Goal: Task Accomplishment & Management: Manage account settings

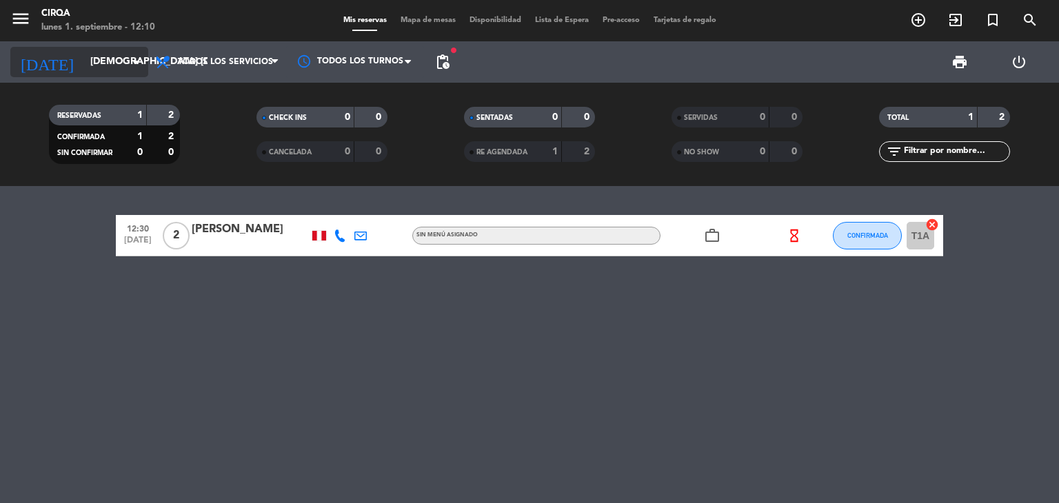
click at [102, 64] on input "[DEMOGRAPHIC_DATA] [DATE]" at bounding box center [148, 62] width 131 height 25
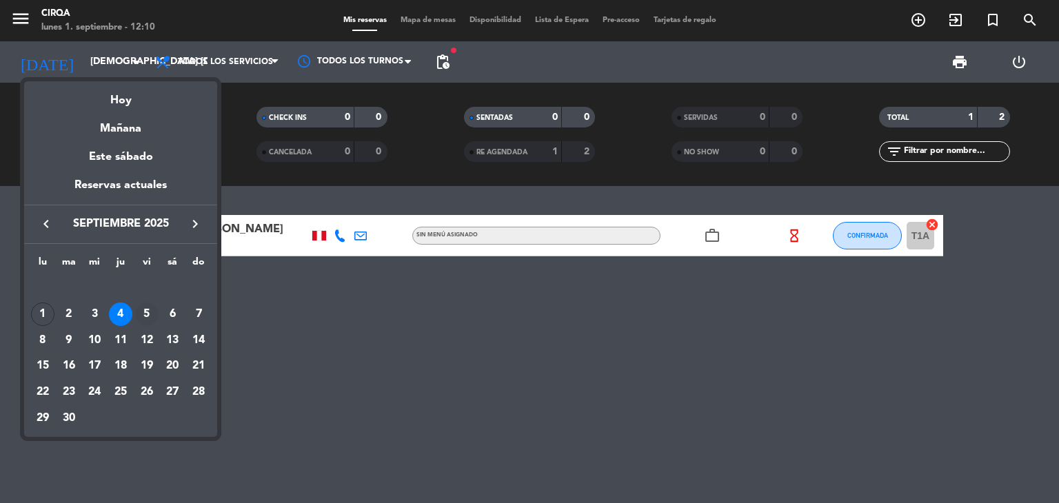
click at [155, 309] on div "5" at bounding box center [146, 314] width 23 height 23
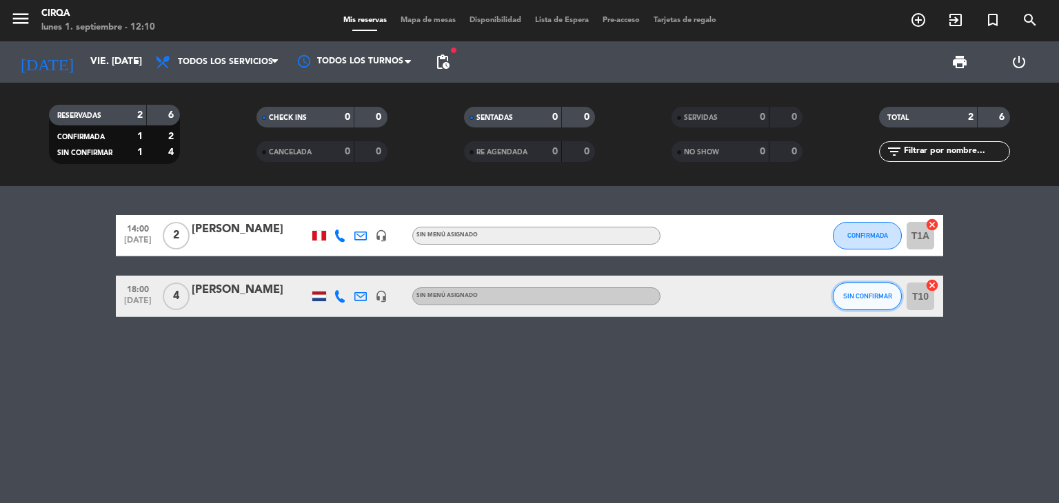
click at [847, 290] on button "SIN CONFIRMAR" at bounding box center [867, 297] width 69 height 28
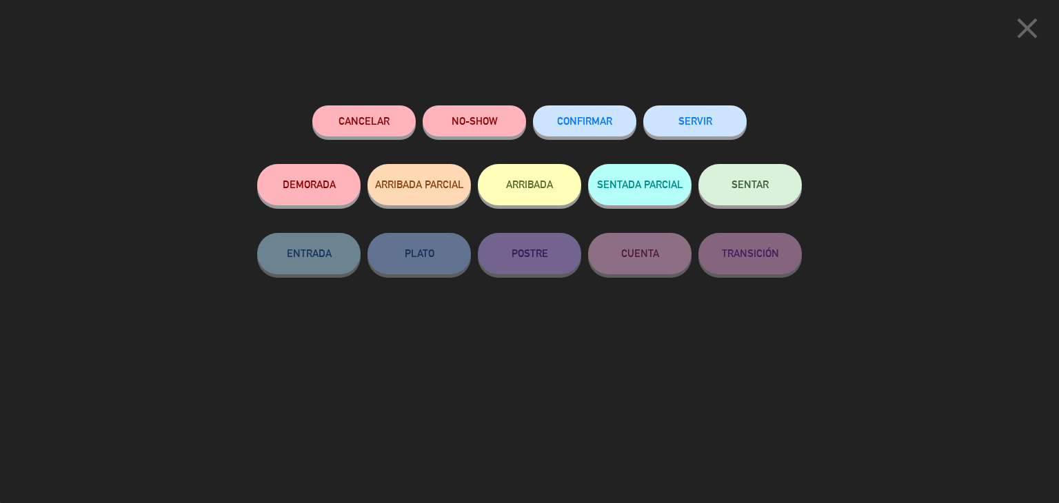
click at [554, 103] on div "Cancelar NO-SHOW CONFIRMAR SERVIR DEMORADA ARRIBADA PARCIAL ARRIBADA SENTADA PA…" at bounding box center [530, 299] width 564 height 407
click at [557, 106] on div "CONFIRMAR" at bounding box center [584, 134] width 103 height 59
click at [558, 115] on button "CONFIRMAR" at bounding box center [584, 120] width 103 height 31
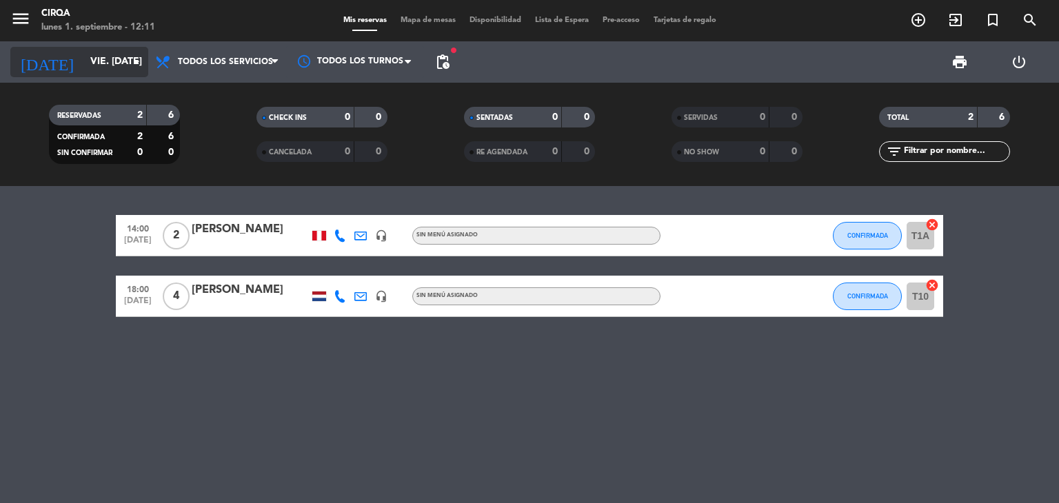
click at [83, 65] on input "vie. [DATE]" at bounding box center [148, 62] width 131 height 25
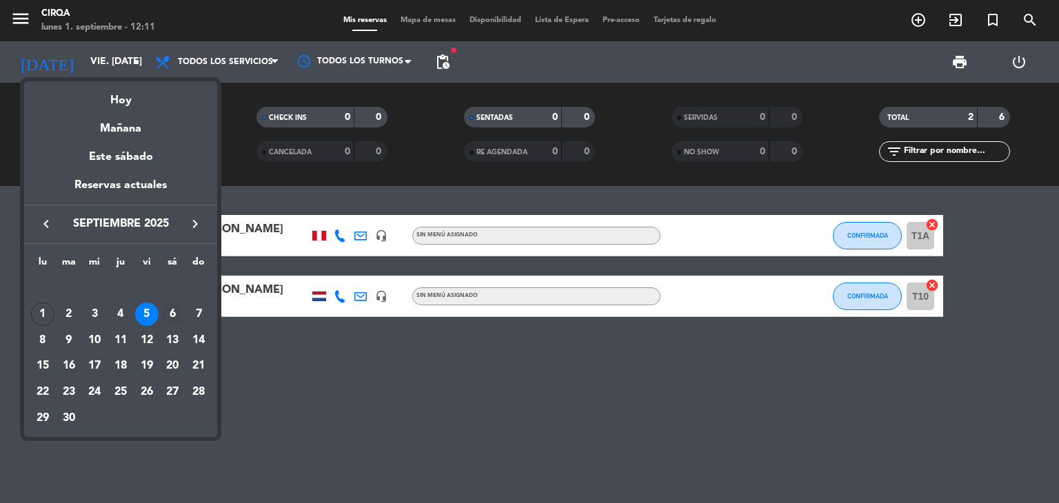
click at [173, 316] on div "6" at bounding box center [172, 314] width 23 height 23
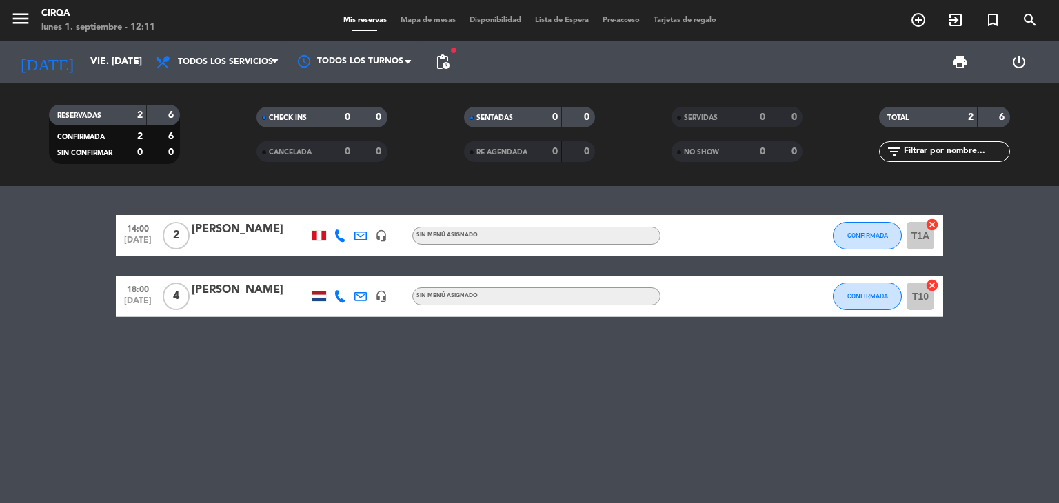
type input "sáb. [DATE]"
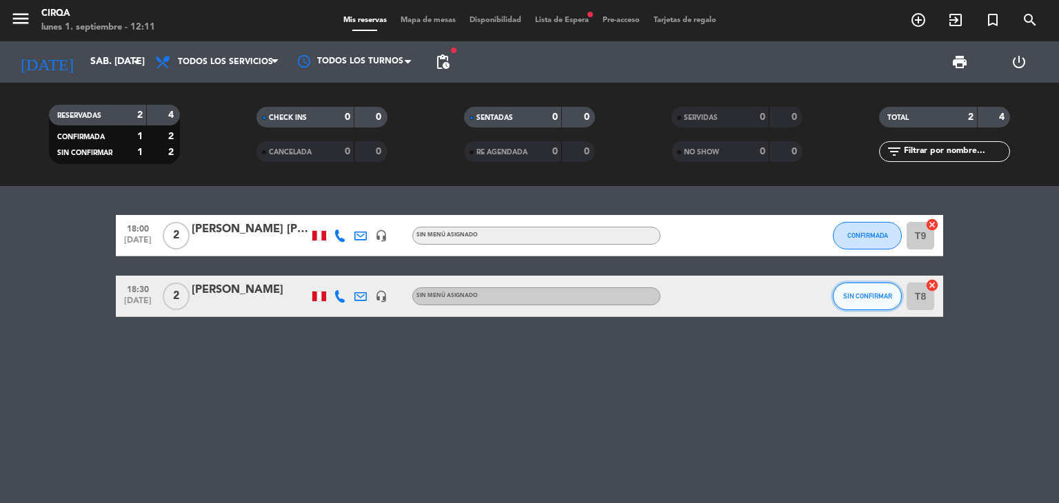
click at [873, 294] on span "SIN CONFIRMAR" at bounding box center [867, 296] width 49 height 8
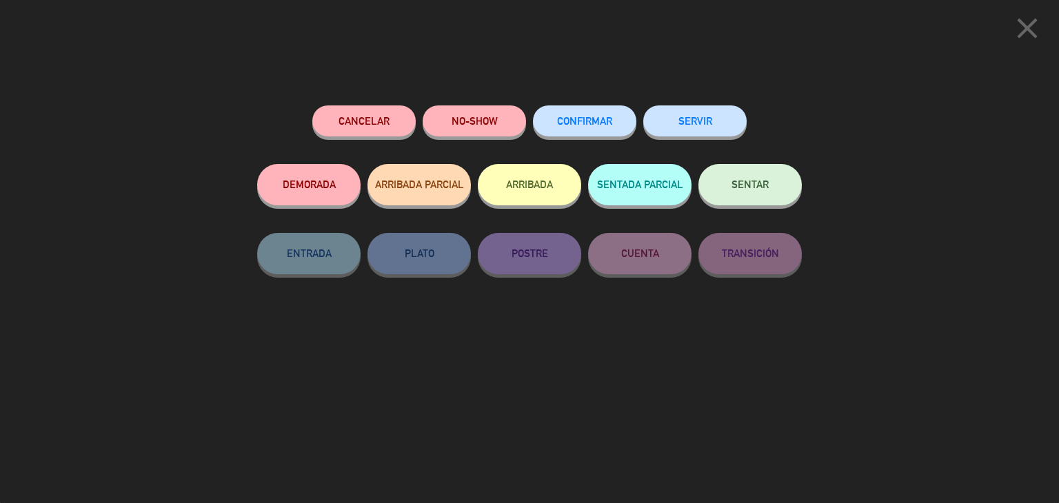
click at [613, 123] on button "CONFIRMAR" at bounding box center [584, 120] width 103 height 31
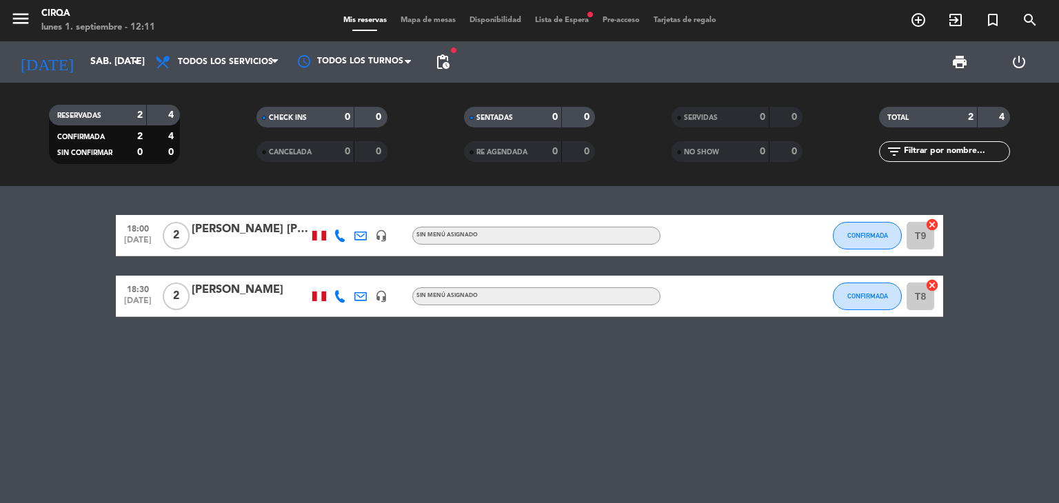
click at [537, 423] on div "18:00 [DATE] 2 [PERSON_NAME] [PERSON_NAME] headset_mic Sin menú asignado CONFIR…" at bounding box center [529, 344] width 1059 height 317
click at [918, 20] on icon "add_circle_outline" at bounding box center [918, 20] width 17 height 17
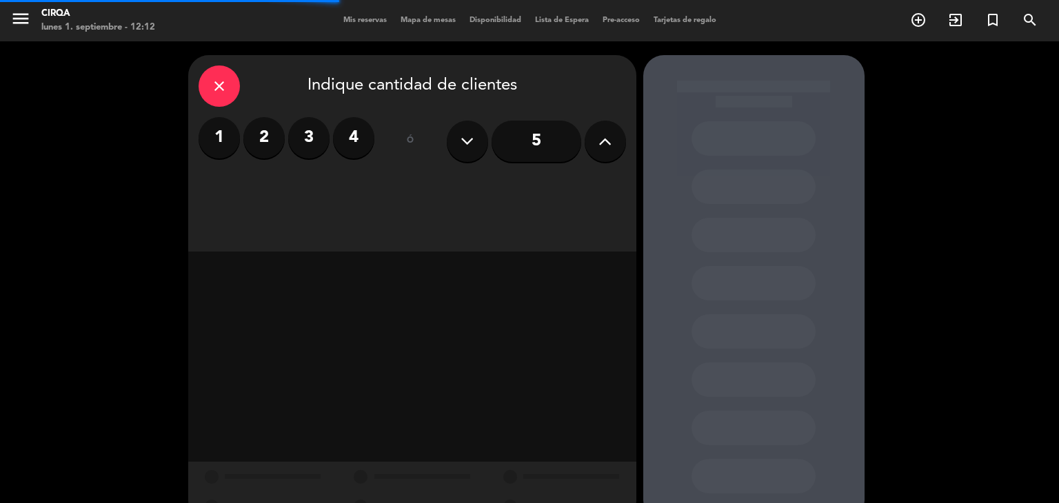
click at [273, 143] on label "2" at bounding box center [263, 137] width 41 height 41
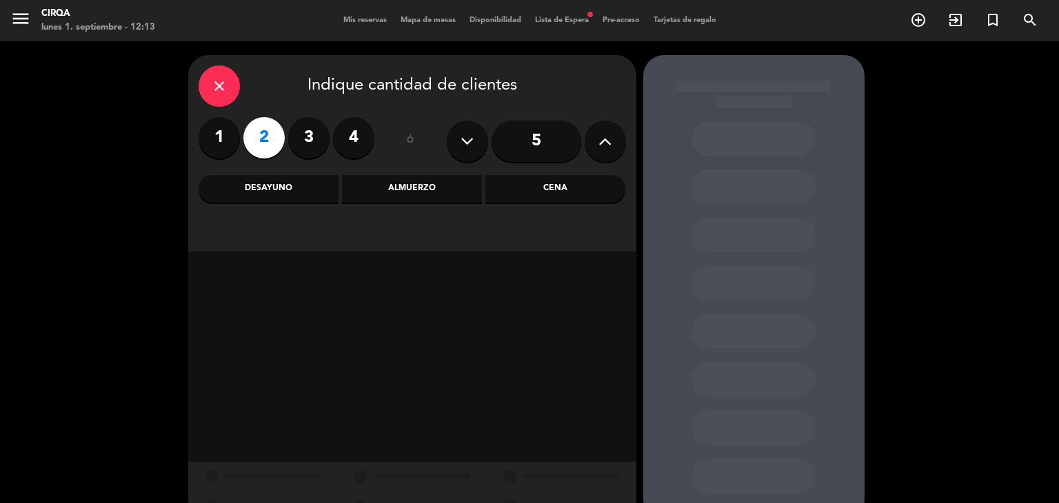
click at [515, 190] on div "Cena" at bounding box center [555, 189] width 140 height 28
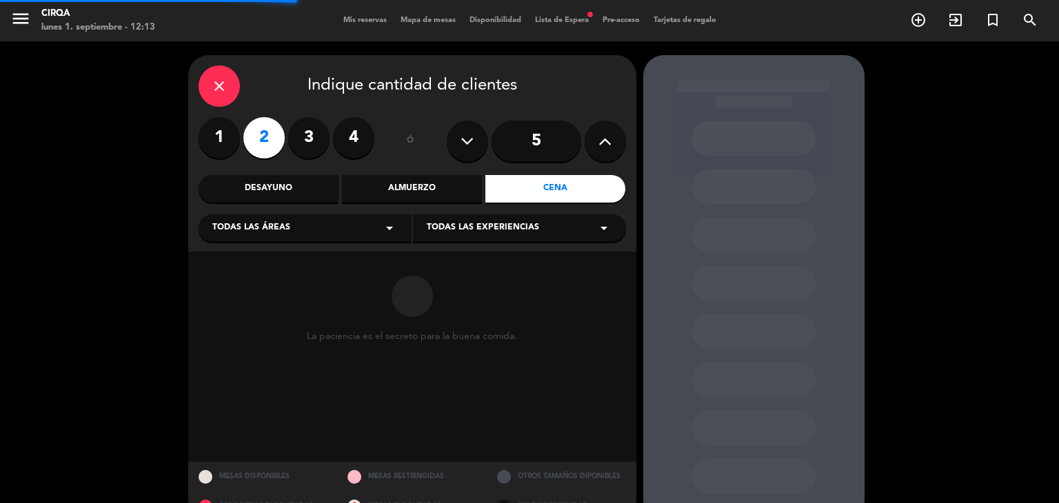
click at [309, 230] on div "Todas las áreas arrow_drop_down" at bounding box center [305, 228] width 213 height 28
click at [281, 261] on div "Zona Restaurante" at bounding box center [304, 263] width 185 height 14
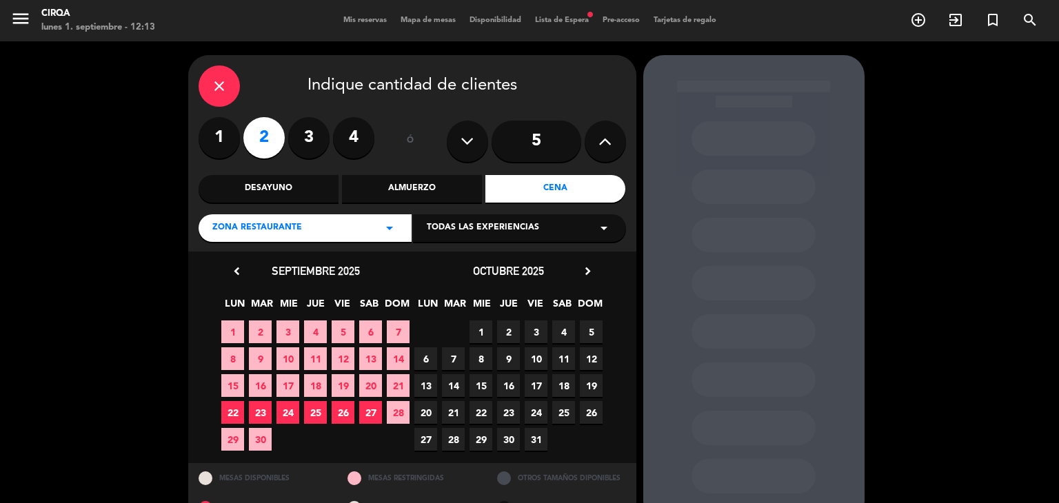
click at [322, 334] on span "4" at bounding box center [315, 332] width 23 height 23
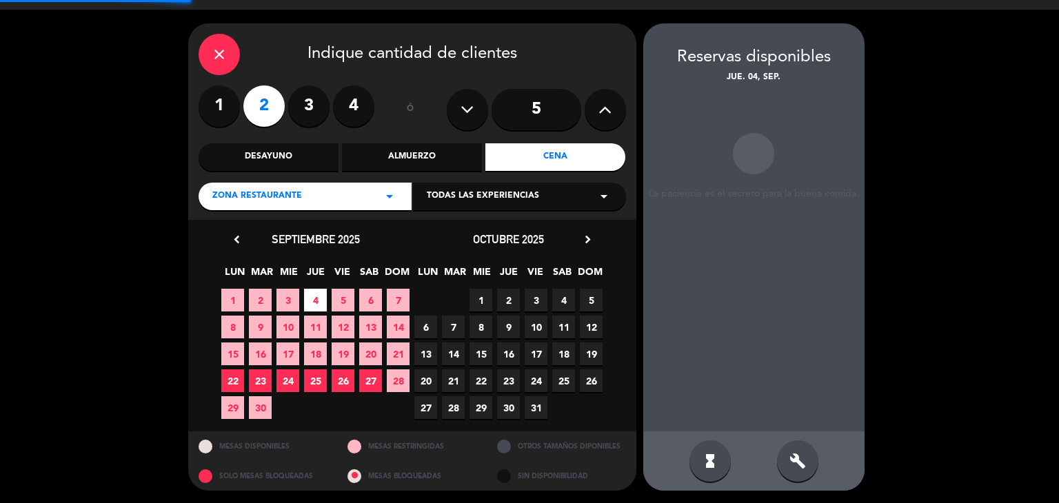
scroll to position [32, 0]
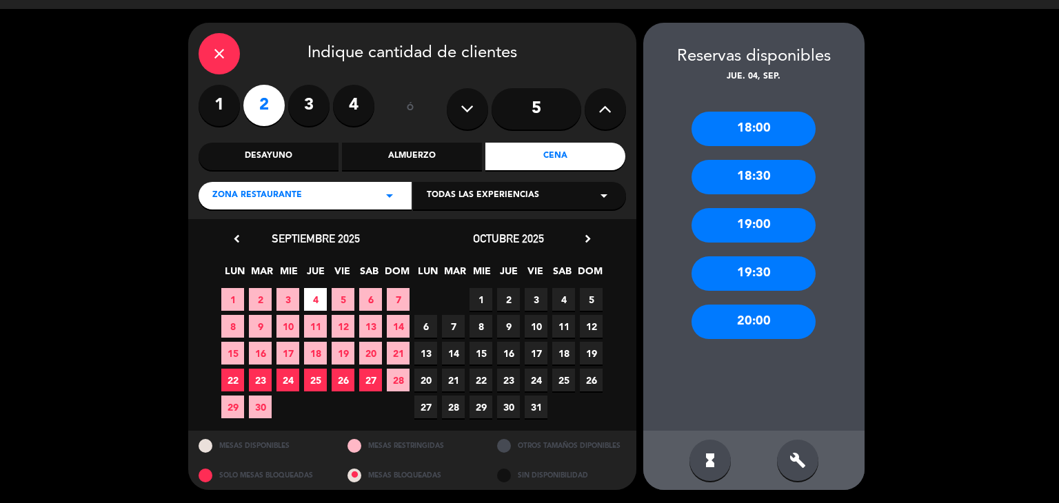
click at [765, 128] on div "18:00" at bounding box center [753, 129] width 124 height 34
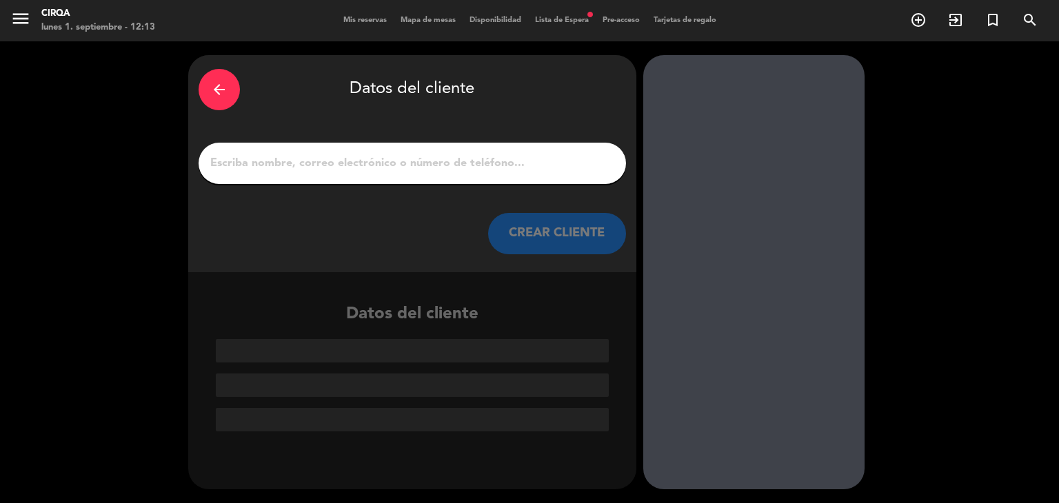
click at [374, 173] on div at bounding box center [412, 163] width 427 height 41
click at [374, 172] on div at bounding box center [412, 163] width 427 height 41
click at [372, 167] on input "1" at bounding box center [412, 163] width 407 height 19
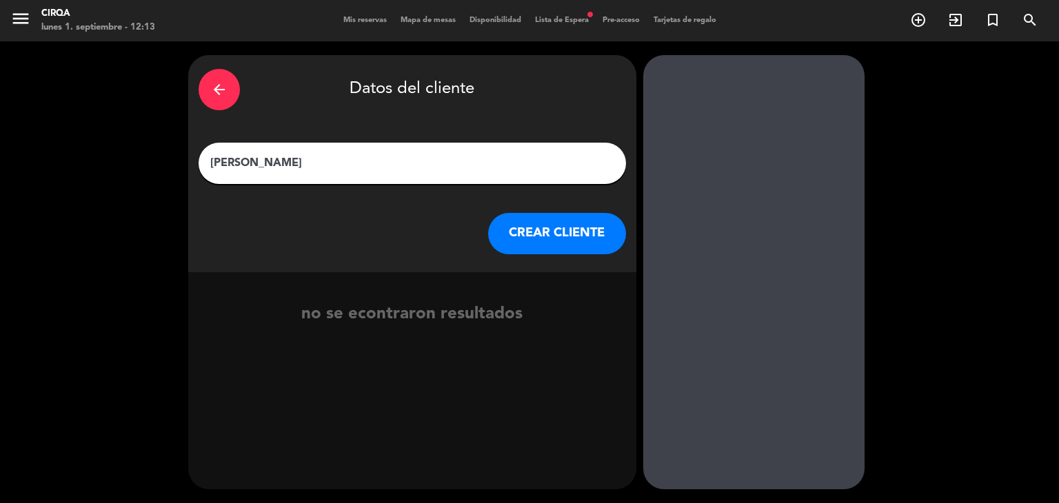
type input "[PERSON_NAME]"
click at [543, 230] on button "CREAR CLIENTE" at bounding box center [557, 233] width 138 height 41
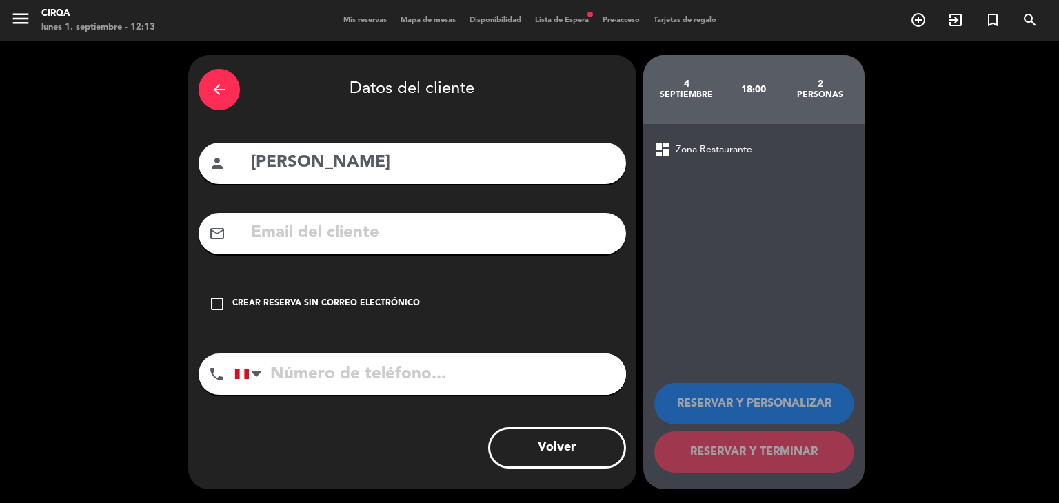
click at [489, 221] on input "text" at bounding box center [433, 233] width 366 height 28
paste input "[EMAIL_ADDRESS][DOMAIN_NAME]"
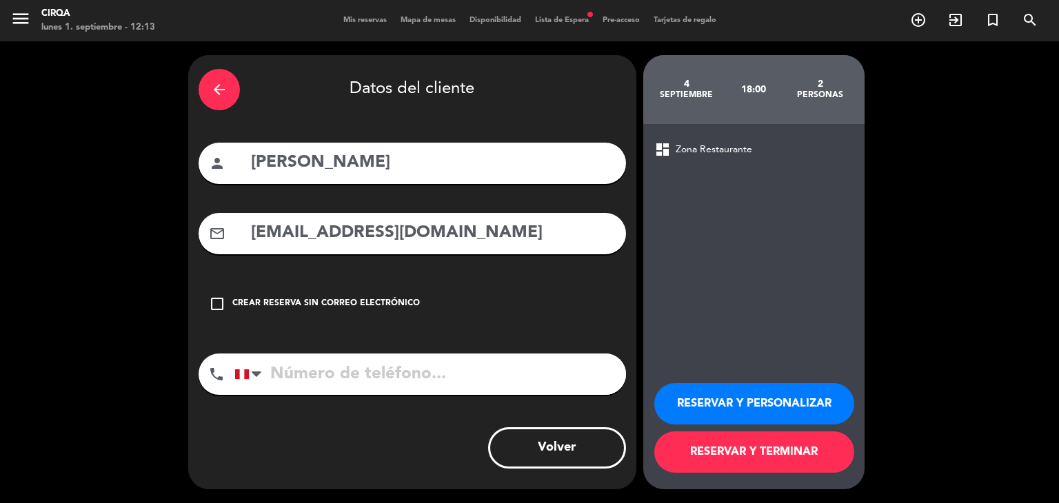
type input "[EMAIL_ADDRESS][DOMAIN_NAME]"
drag, startPoint x: 301, startPoint y: 355, endPoint x: 383, endPoint y: 401, distance: 93.6
click at [301, 356] on input "tel" at bounding box center [430, 374] width 392 height 41
paste input "[PHONE_NUMBER]"
type input "[PHONE_NUMBER]"
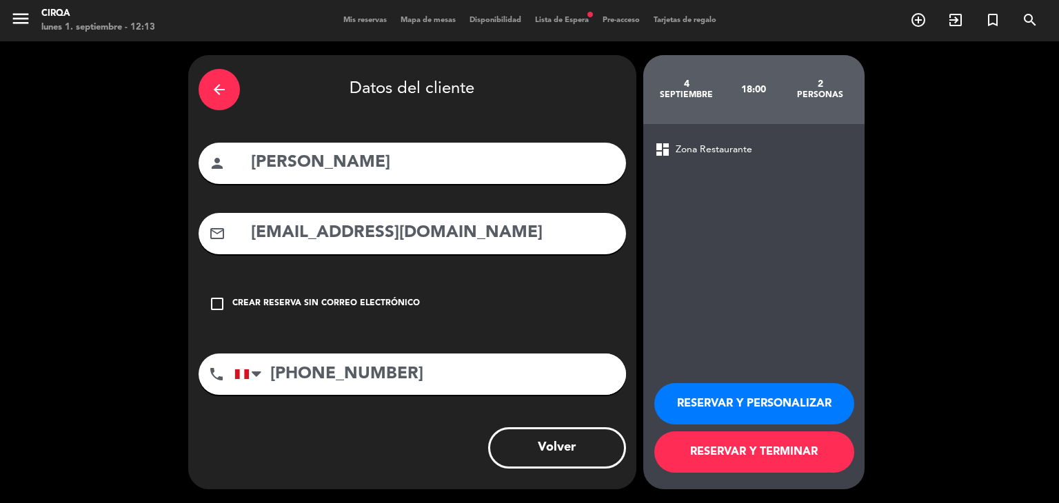
click at [700, 462] on button "RESERVAR Y TERMINAR" at bounding box center [754, 452] width 200 height 41
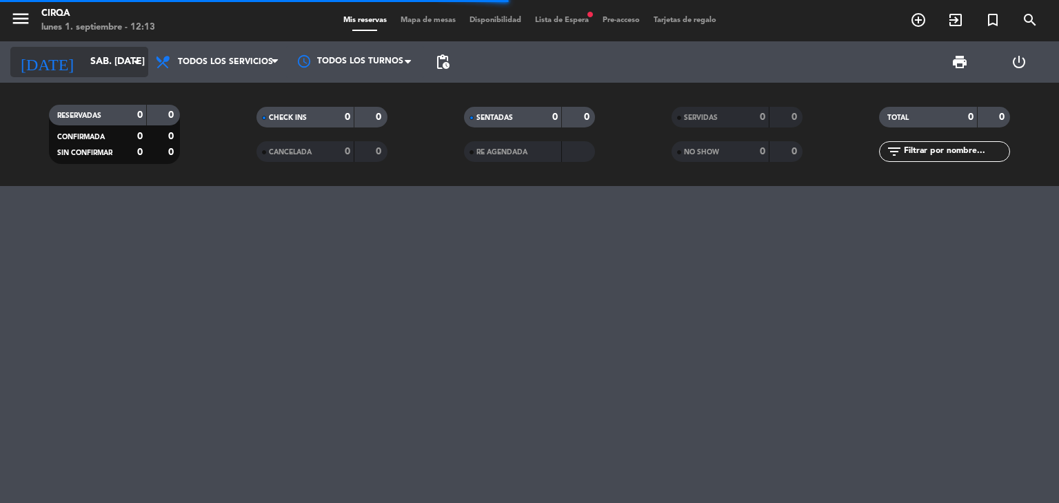
click at [110, 63] on input "sáb. [DATE]" at bounding box center [148, 62] width 131 height 25
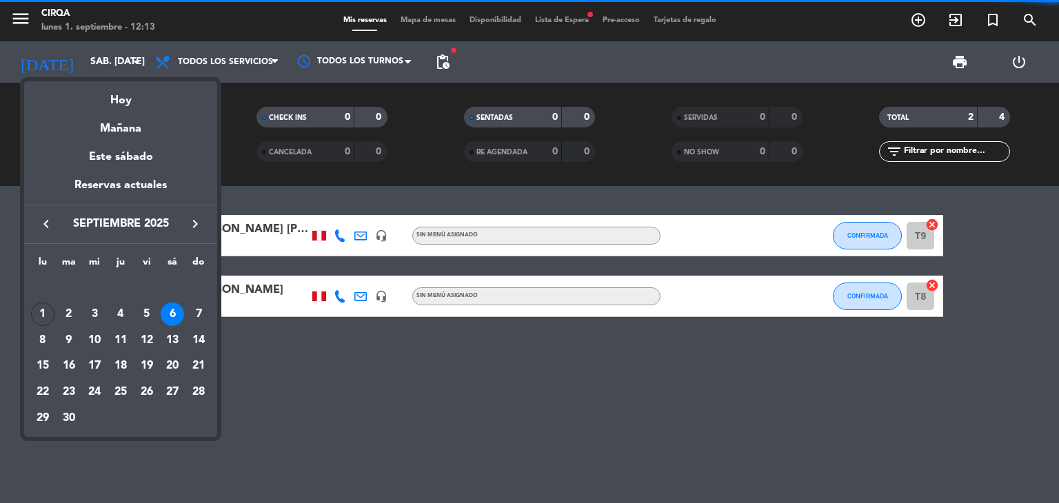
click at [113, 306] on div "4" at bounding box center [120, 314] width 23 height 23
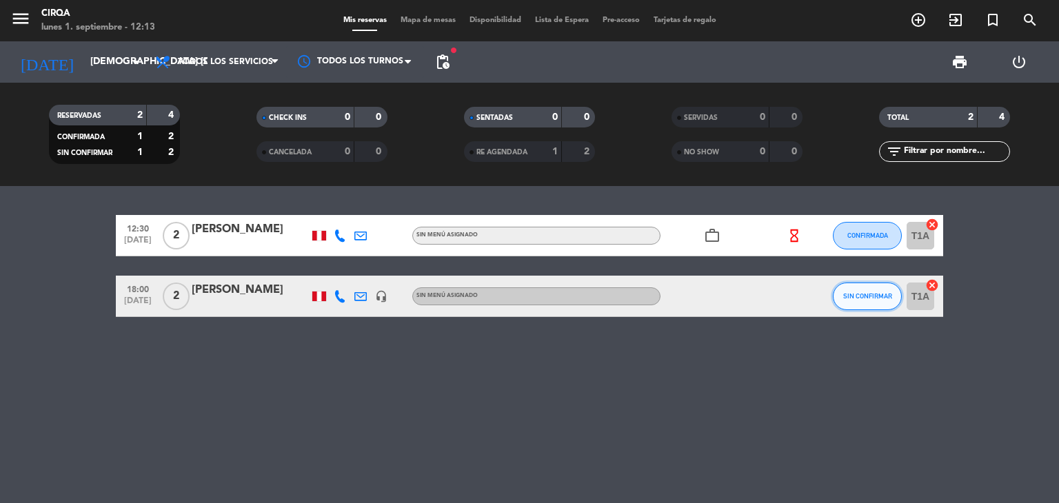
click at [863, 287] on button "SIN CONFIRMAR" at bounding box center [867, 297] width 69 height 28
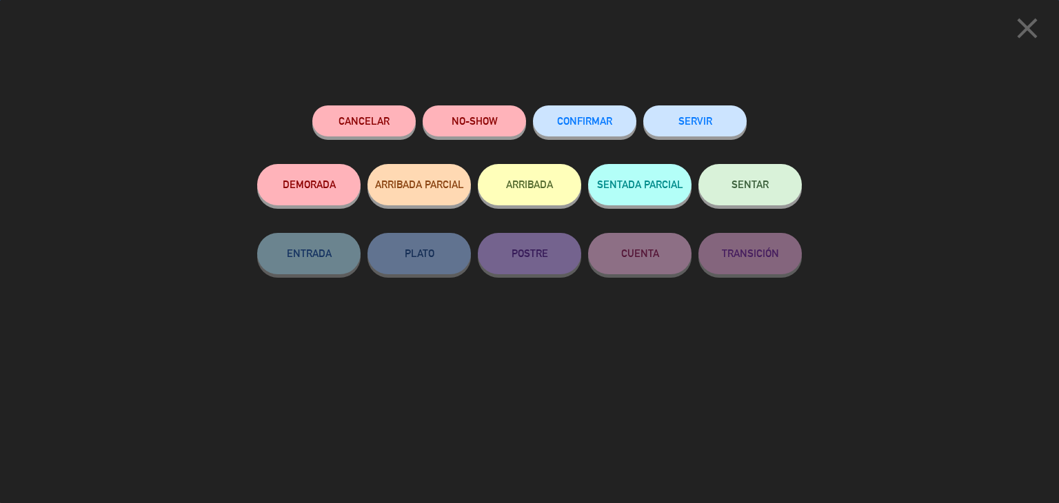
click at [621, 117] on button "CONFIRMAR" at bounding box center [584, 120] width 103 height 31
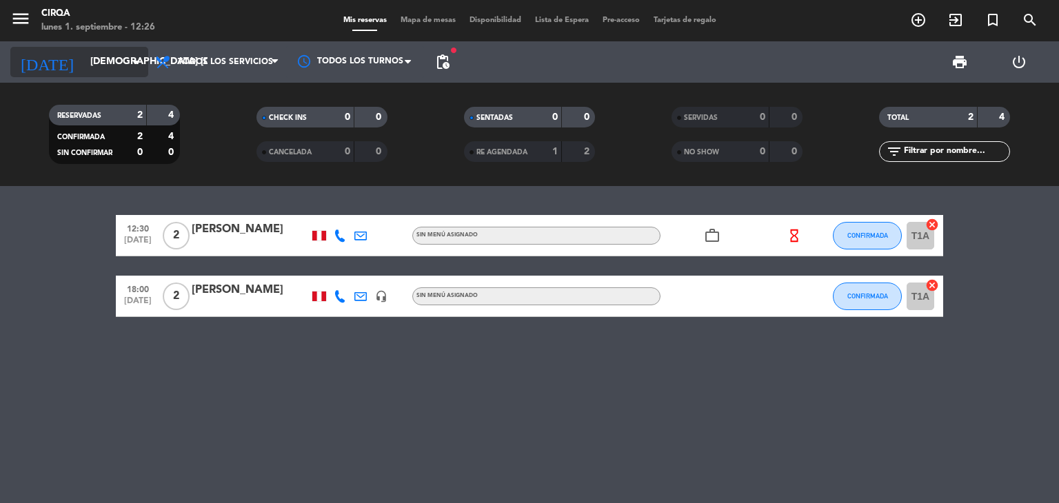
click at [119, 52] on input "[DEMOGRAPHIC_DATA] [DATE]" at bounding box center [148, 62] width 131 height 25
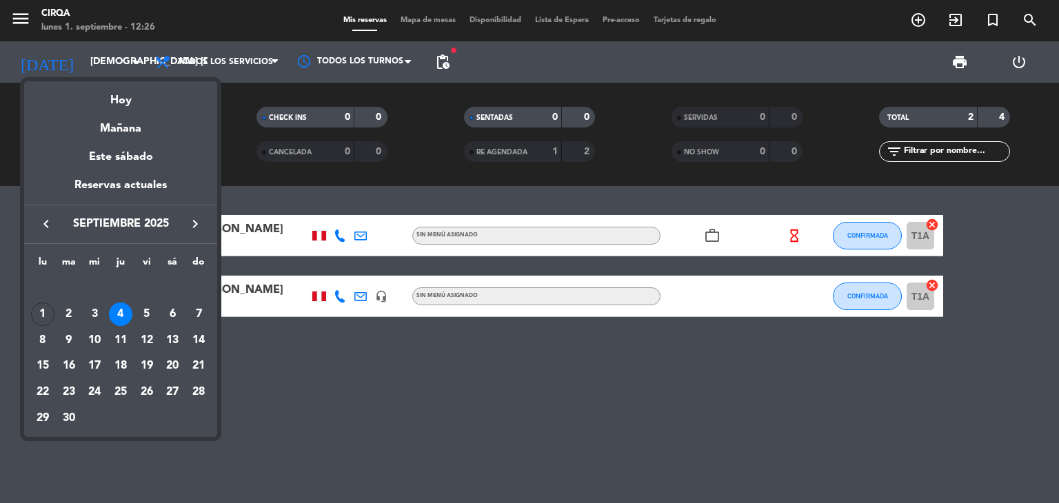
drag, startPoint x: 132, startPoint y: 93, endPoint x: 314, endPoint y: 125, distance: 184.2
click at [132, 94] on div "Hoy" at bounding box center [120, 95] width 193 height 28
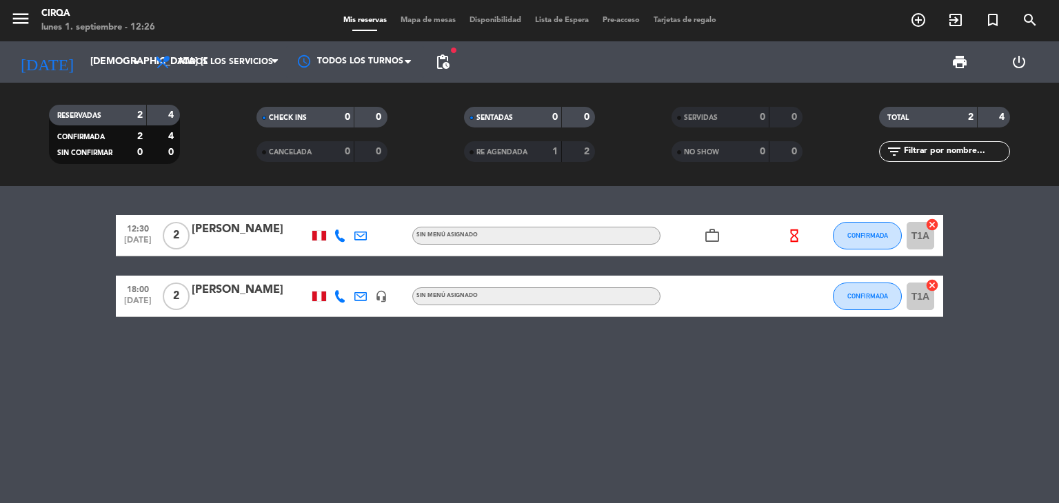
type input "lun. [DATE]"
